Goal: Information Seeking & Learning: Learn about a topic

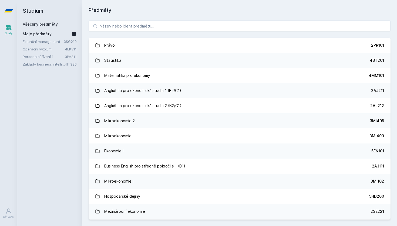
click at [117, 25] on input "search" at bounding box center [239, 25] width 302 height 11
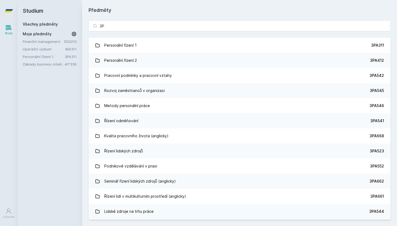
type input "3"
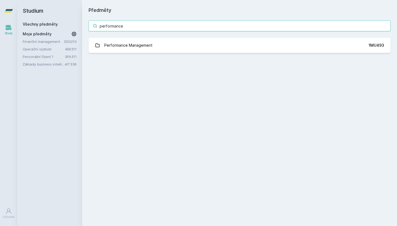
type input "performance"
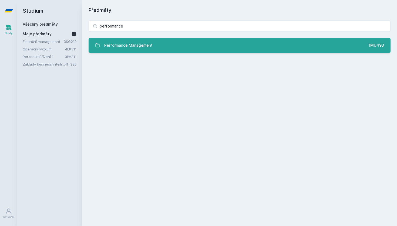
drag, startPoint x: 245, startPoint y: 11, endPoint x: 246, endPoint y: 45, distance: 33.5
click at [246, 45] on link "Performance Management 1MU493" at bounding box center [239, 45] width 302 height 15
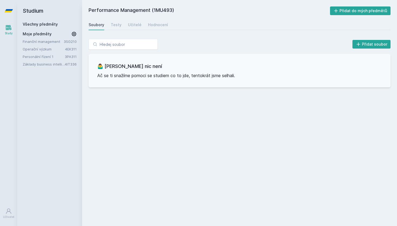
drag, startPoint x: 153, startPoint y: 11, endPoint x: 173, endPoint y: 12, distance: 20.0
click at [173, 12] on h2 "Performance Management (1MU493)" at bounding box center [208, 10] width 241 height 9
copy h2 "1MU493"
click at [160, 25] on div "Hodnocení" at bounding box center [158, 24] width 20 height 5
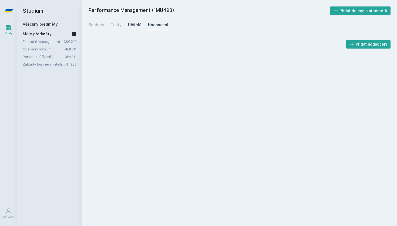
click at [128, 24] on div "Učitelé" at bounding box center [134, 24] width 13 height 5
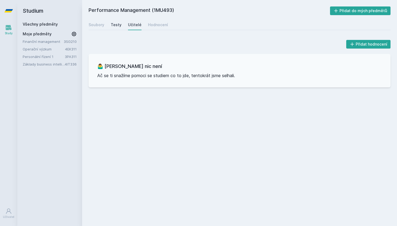
click at [118, 24] on div "Testy" at bounding box center [116, 24] width 11 height 5
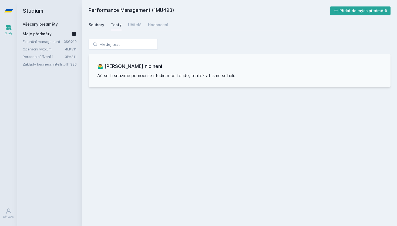
click at [97, 24] on div "Soubory" at bounding box center [96, 24] width 16 height 5
click at [156, 23] on div "Hodnocení" at bounding box center [158, 24] width 20 height 5
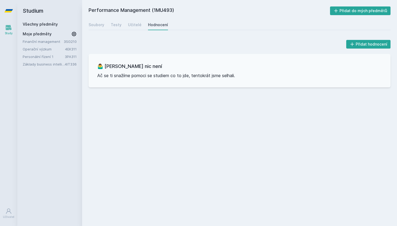
click at [39, 23] on link "Všechny předměty" at bounding box center [40, 24] width 35 height 5
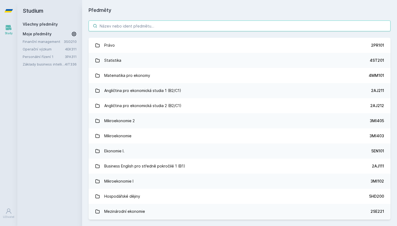
click at [168, 22] on input "search" at bounding box center [239, 25] width 302 height 11
paste input "3PO310"
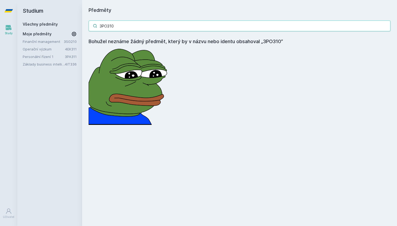
click at [167, 25] on input "3PO310" at bounding box center [239, 25] width 302 height 11
click at [126, 26] on input "Free" at bounding box center [239, 25] width 302 height 11
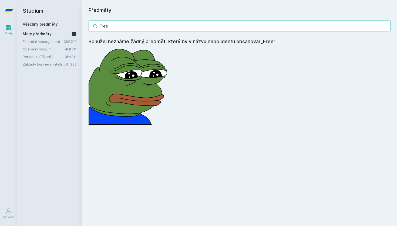
click at [126, 26] on input "Free" at bounding box center [239, 25] width 302 height 11
paste input "3MA683"
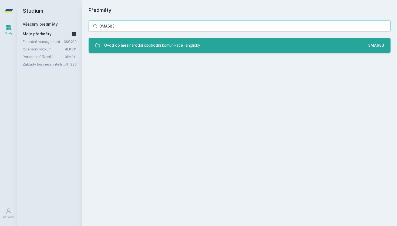
type input "3MA683"
click at [148, 48] on div "Úvod do mezinárodní obchodní komunikace (anglicky)" at bounding box center [152, 45] width 97 height 11
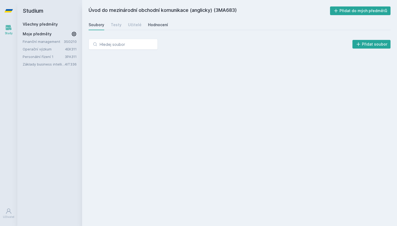
click at [158, 24] on div "Hodnocení" at bounding box center [158, 24] width 20 height 5
click at [134, 24] on div "Učitelé" at bounding box center [134, 24] width 13 height 5
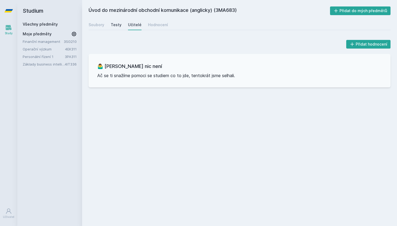
click at [112, 26] on div "Testy" at bounding box center [116, 24] width 11 height 5
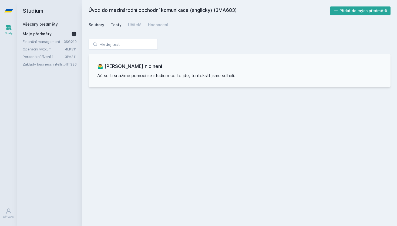
click at [100, 24] on div "Soubory" at bounding box center [96, 24] width 16 height 5
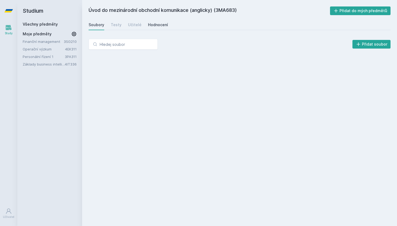
click at [148, 24] on div "Hodnocení" at bounding box center [158, 24] width 20 height 5
